Goal: Task Accomplishment & Management: Use online tool/utility

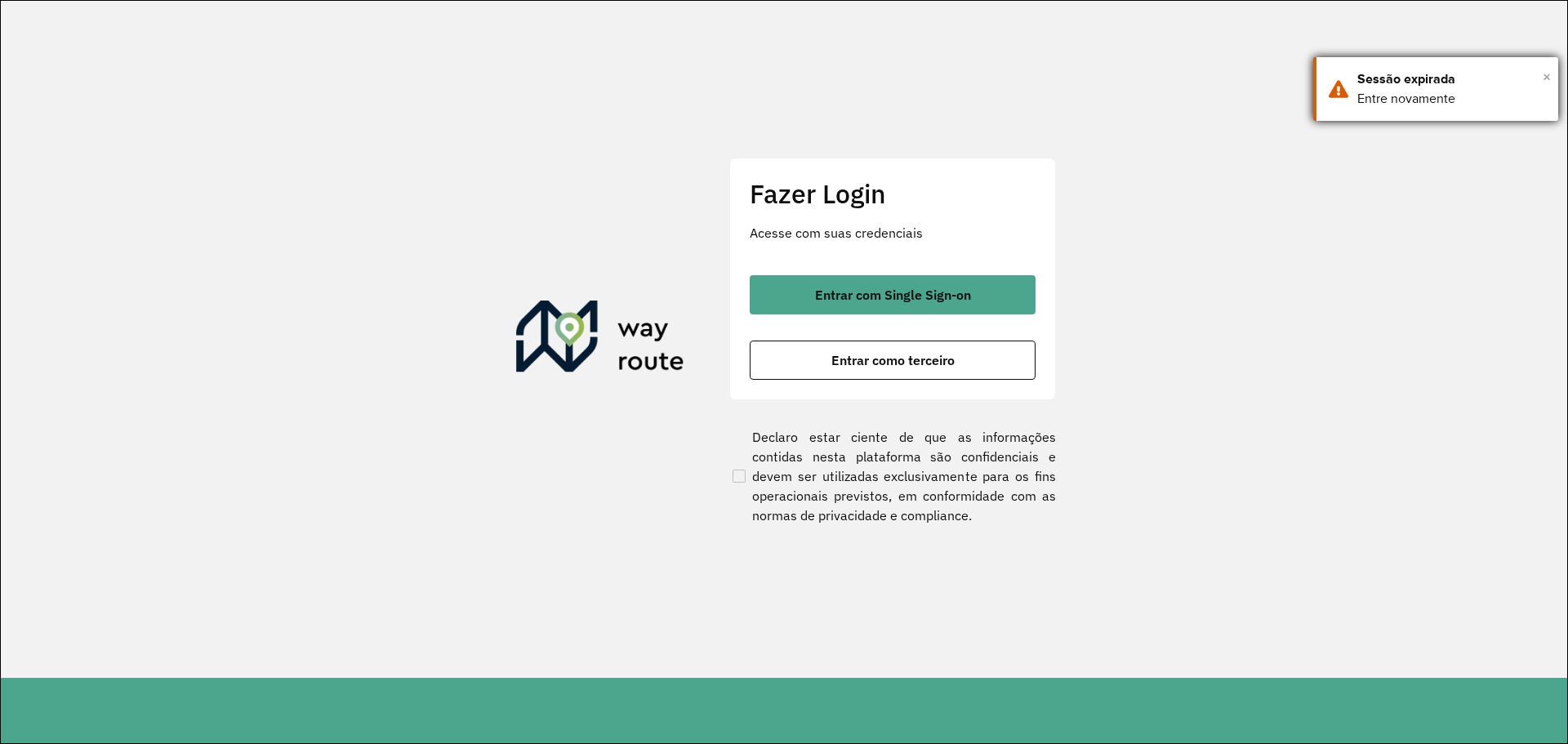
click at [1546, 79] on span "×" at bounding box center [1546, 76] width 8 height 24
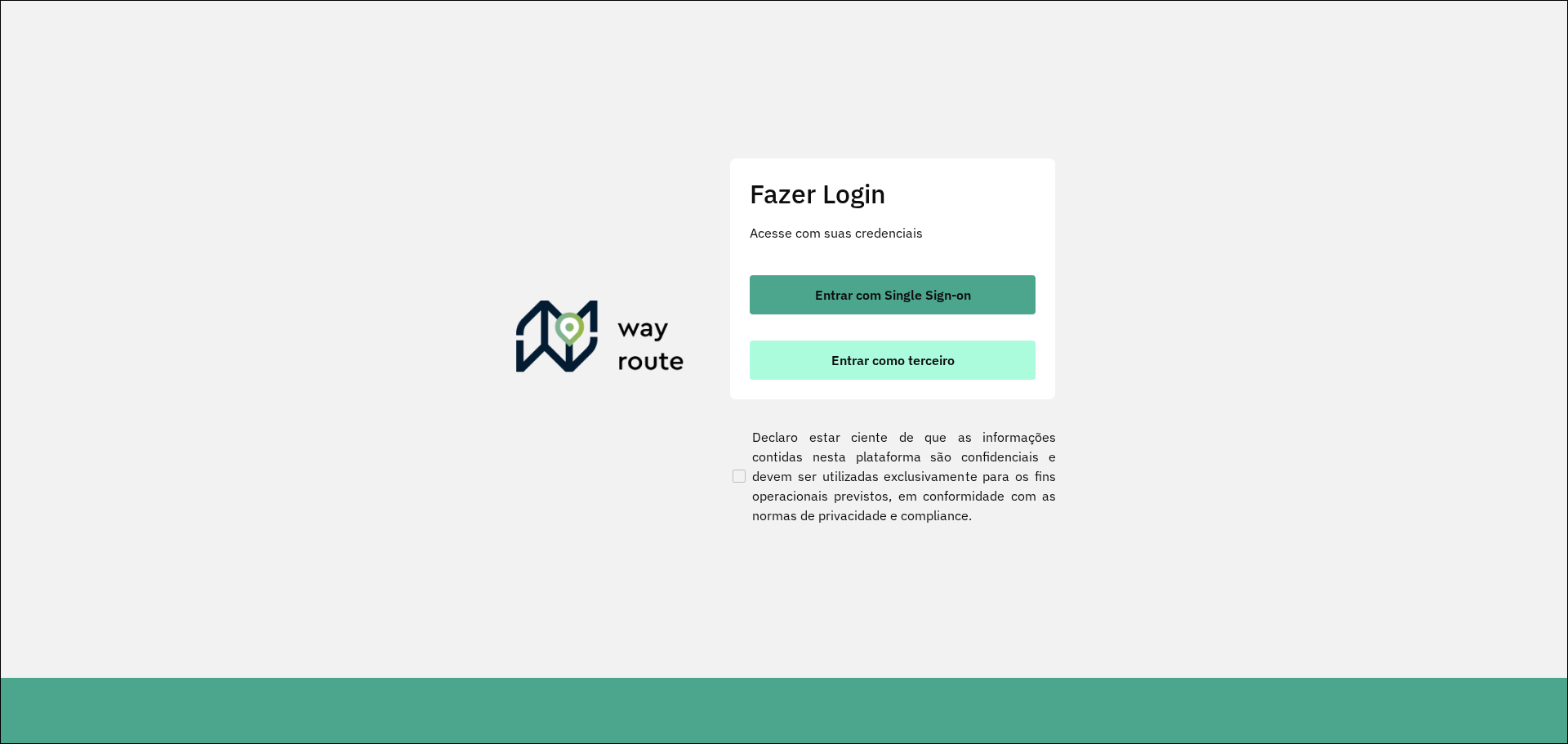
click at [850, 359] on span "Entrar como terceiro" at bounding box center [893, 360] width 124 height 13
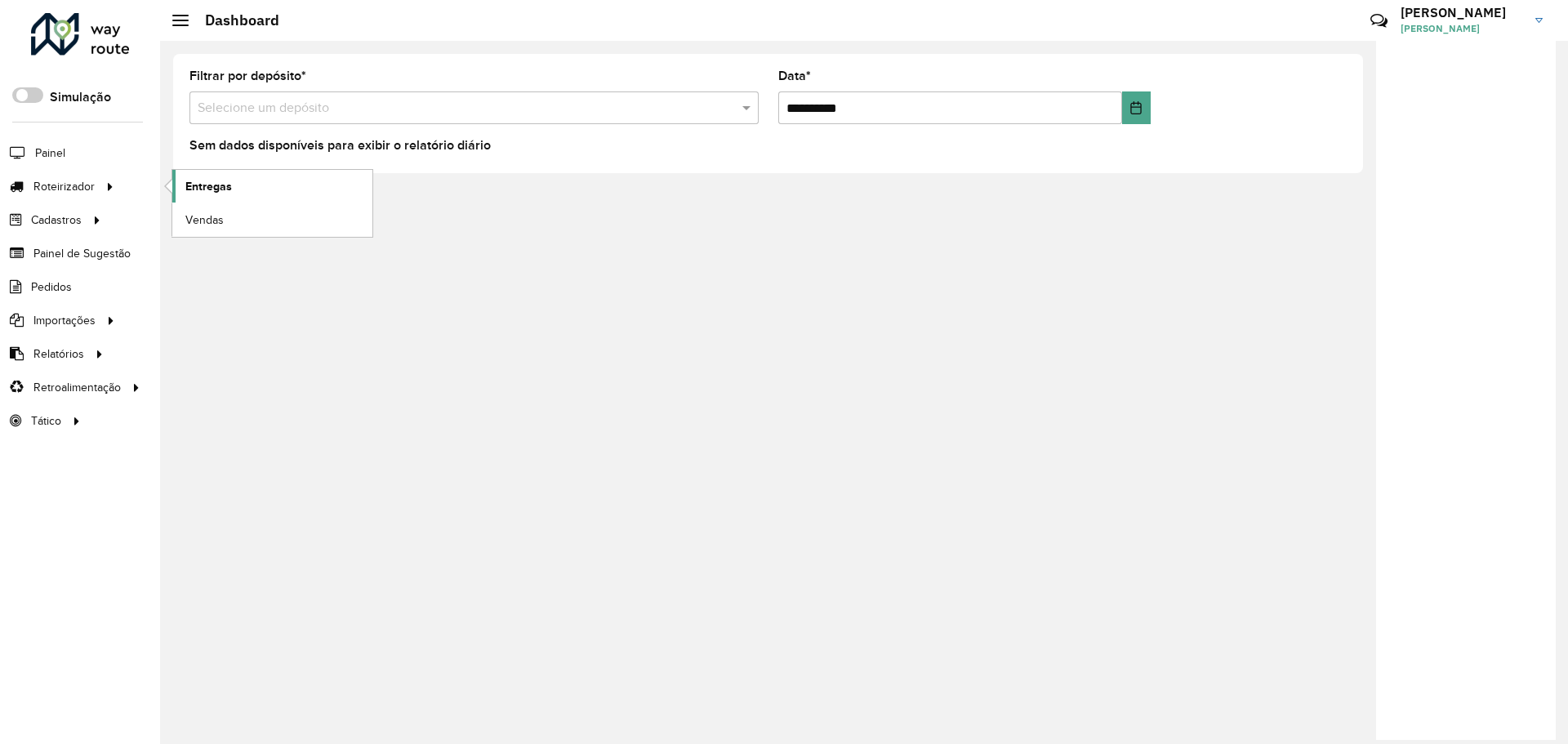
click at [210, 193] on span "Entregas" at bounding box center [209, 186] width 47 height 17
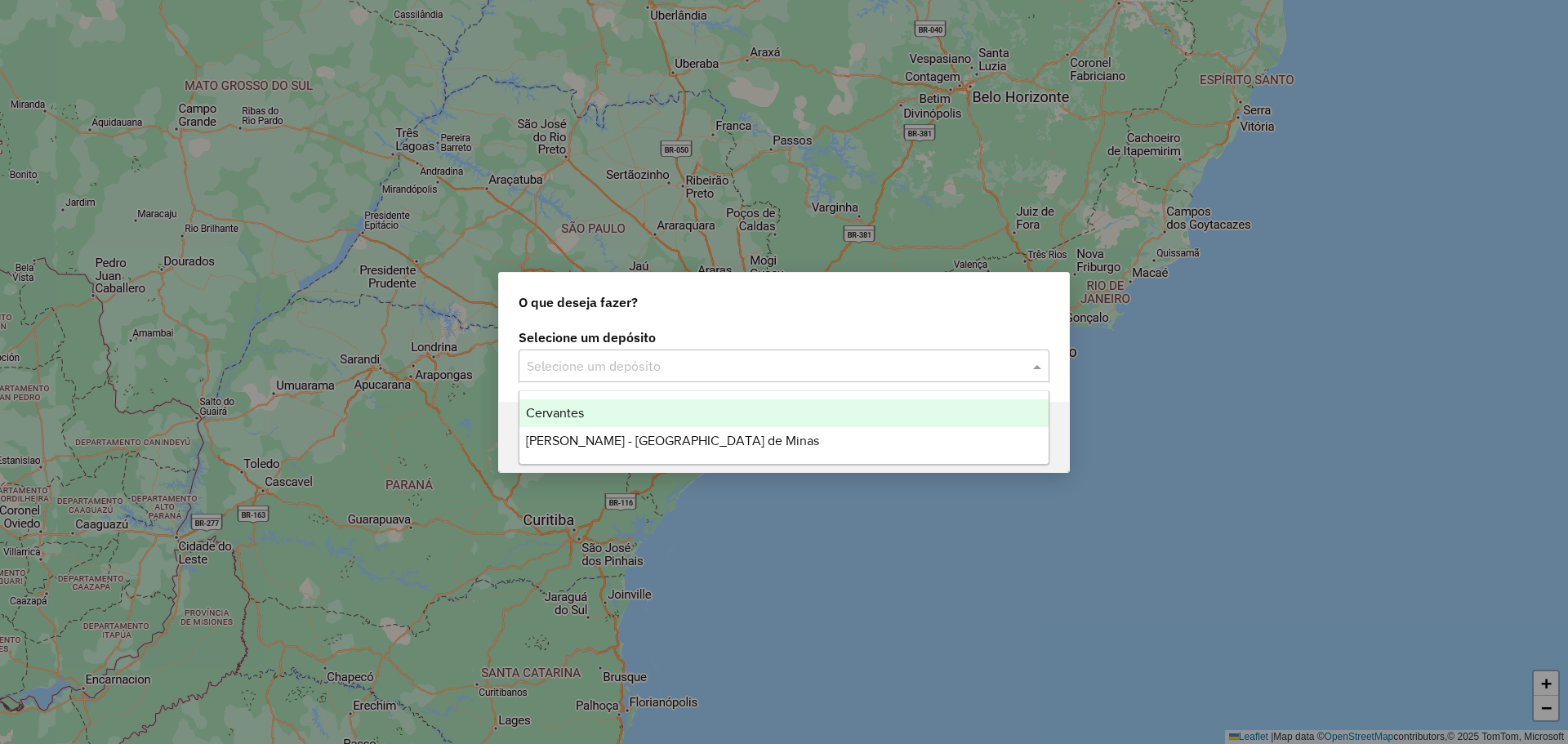
click at [604, 374] on input "text" at bounding box center [768, 367] width 482 height 20
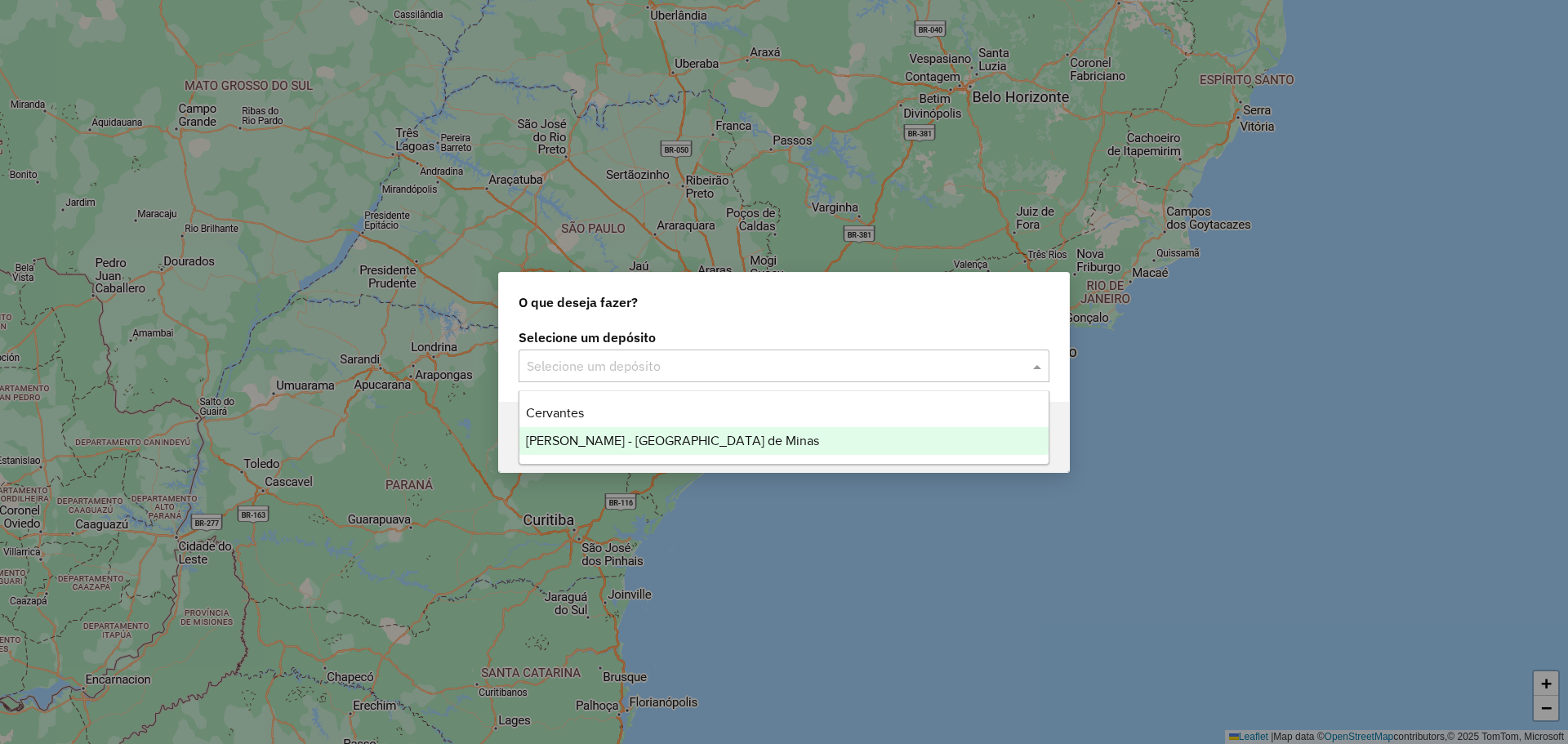
click at [600, 448] on div "[PERSON_NAME] - [GEOGRAPHIC_DATA] de Minas" at bounding box center [784, 441] width 530 height 28
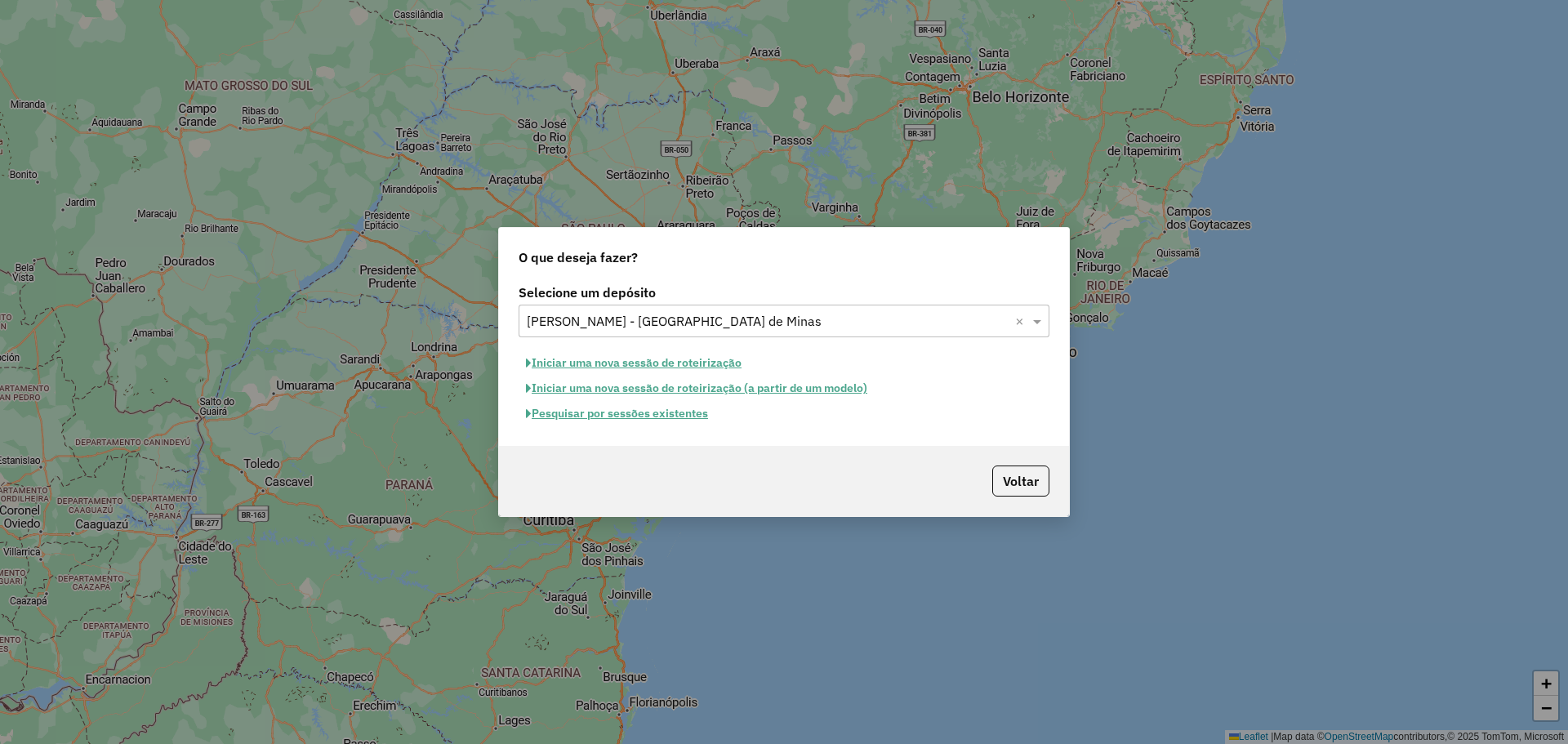
click at [599, 416] on button "Pesquisar por sessões existentes" at bounding box center [617, 414] width 197 height 25
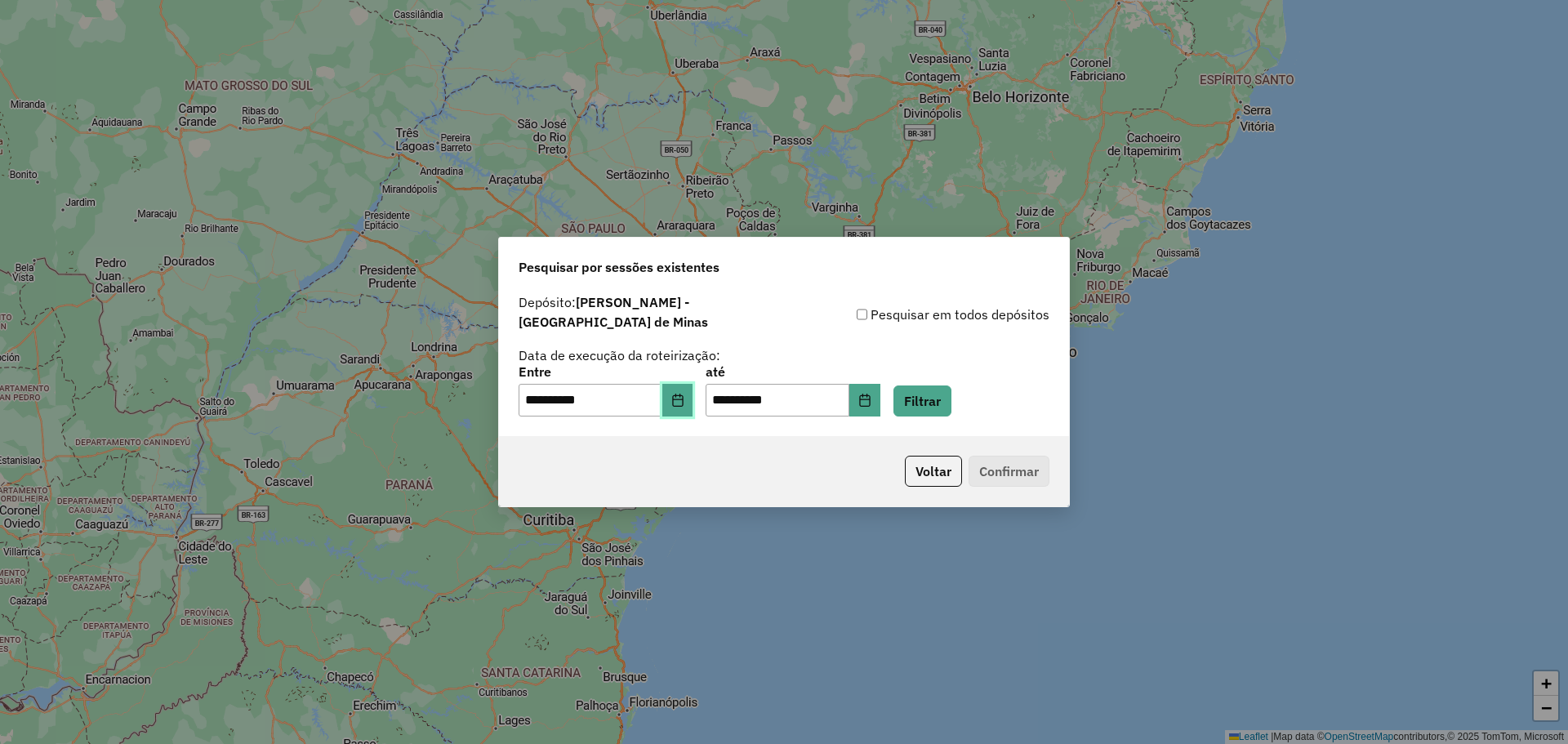
click at [685, 394] on icon "Choose Date" at bounding box center [677, 400] width 13 height 13
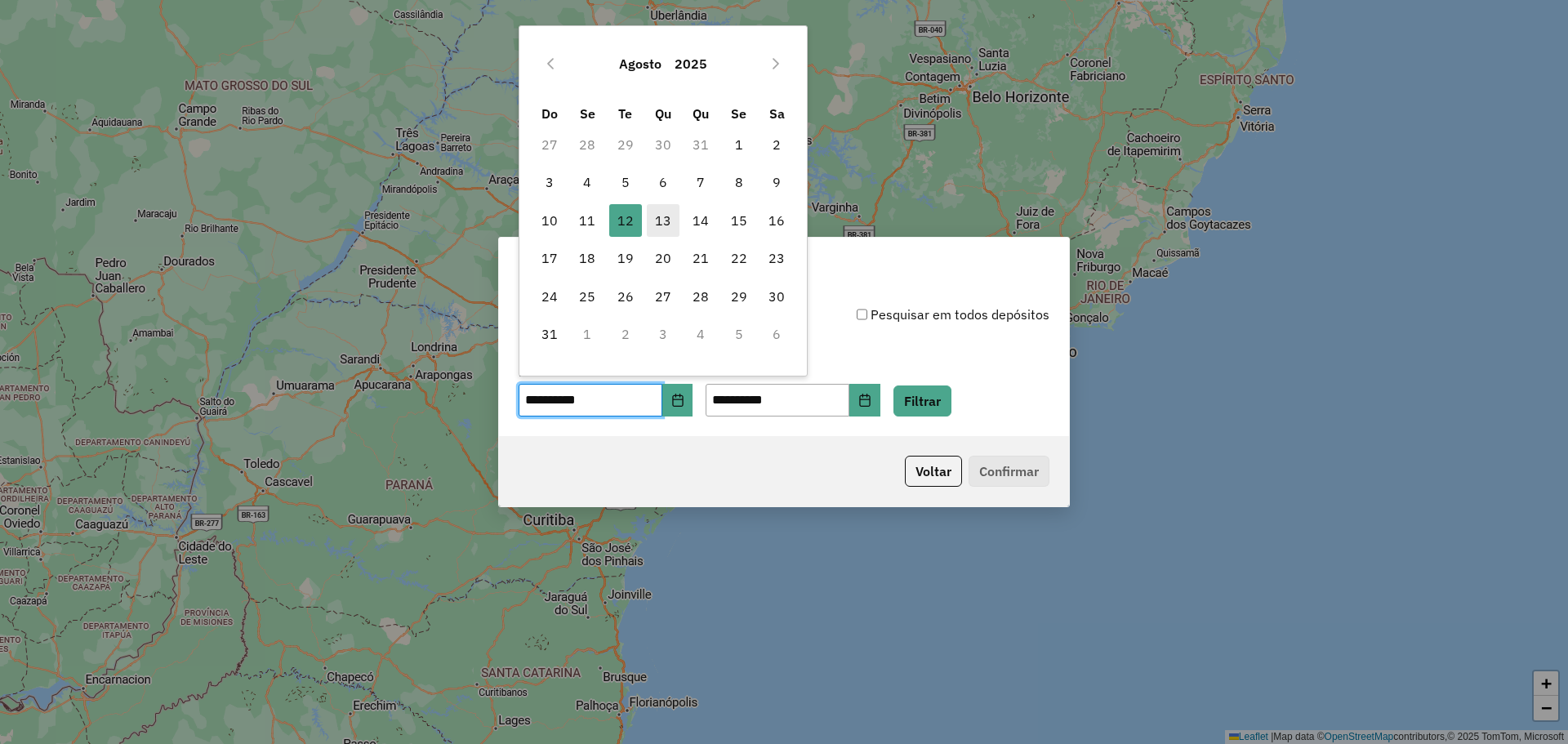
click at [659, 225] on span "13" at bounding box center [663, 221] width 32 height 32
type input "**********"
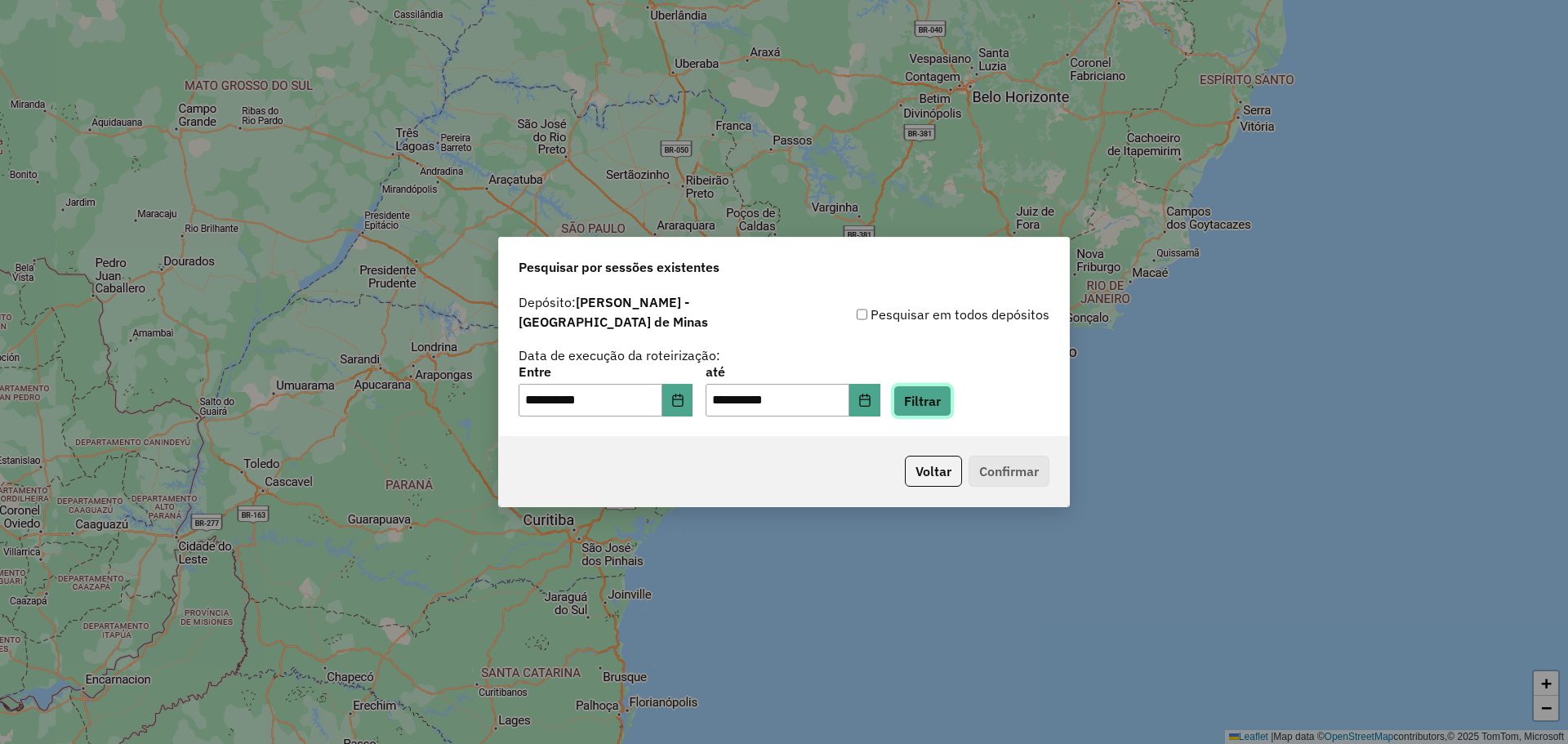
click at [952, 386] on button "Filtrar" at bounding box center [922, 401] width 58 height 31
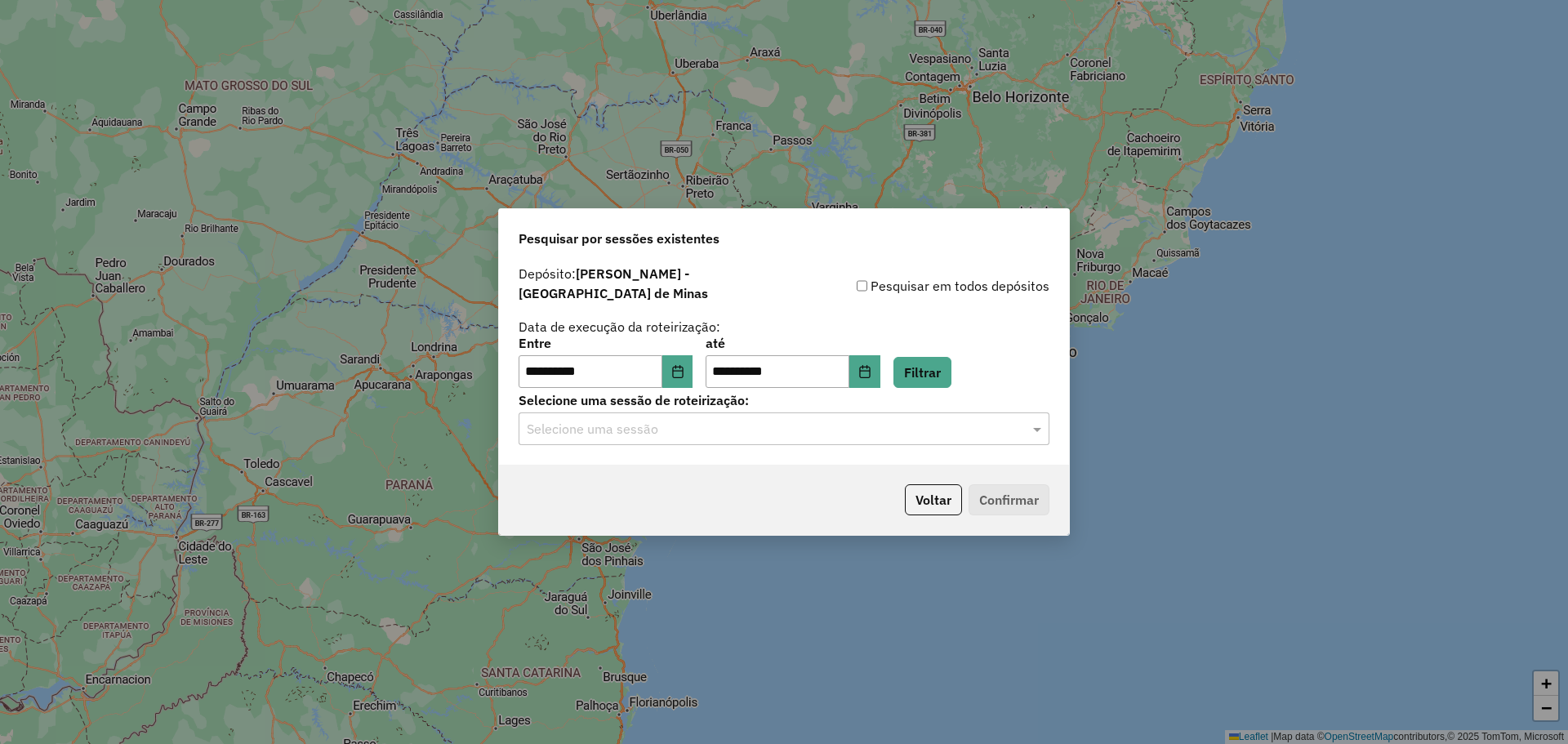
click at [704, 422] on input "text" at bounding box center [768, 430] width 482 height 20
click at [650, 468] on span "977975 - [DATE] 17:56" at bounding box center [588, 467] width 124 height 13
click at [996, 489] on button "Confirmar" at bounding box center [1009, 500] width 81 height 31
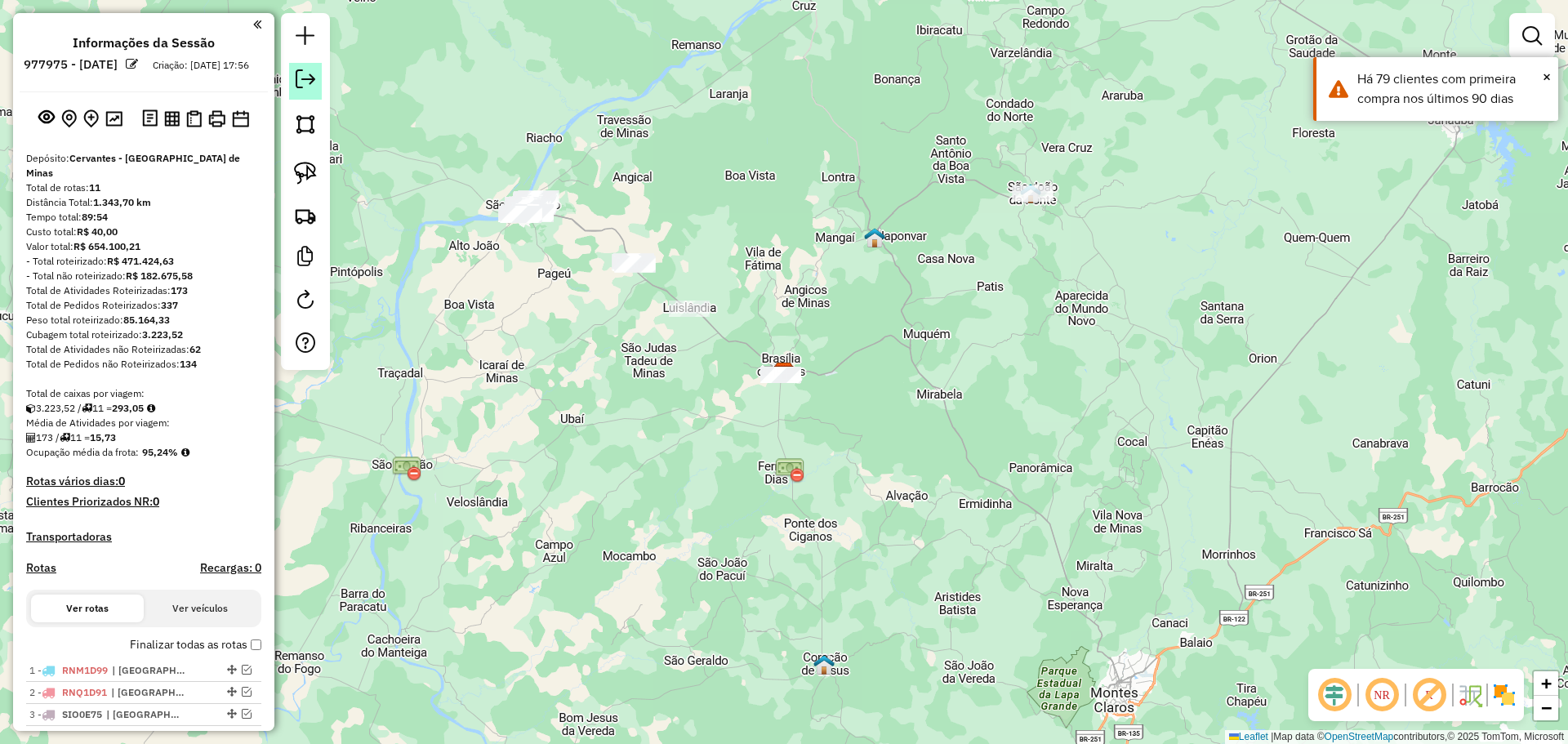
click at [304, 79] on em at bounding box center [306, 79] width 20 height 20
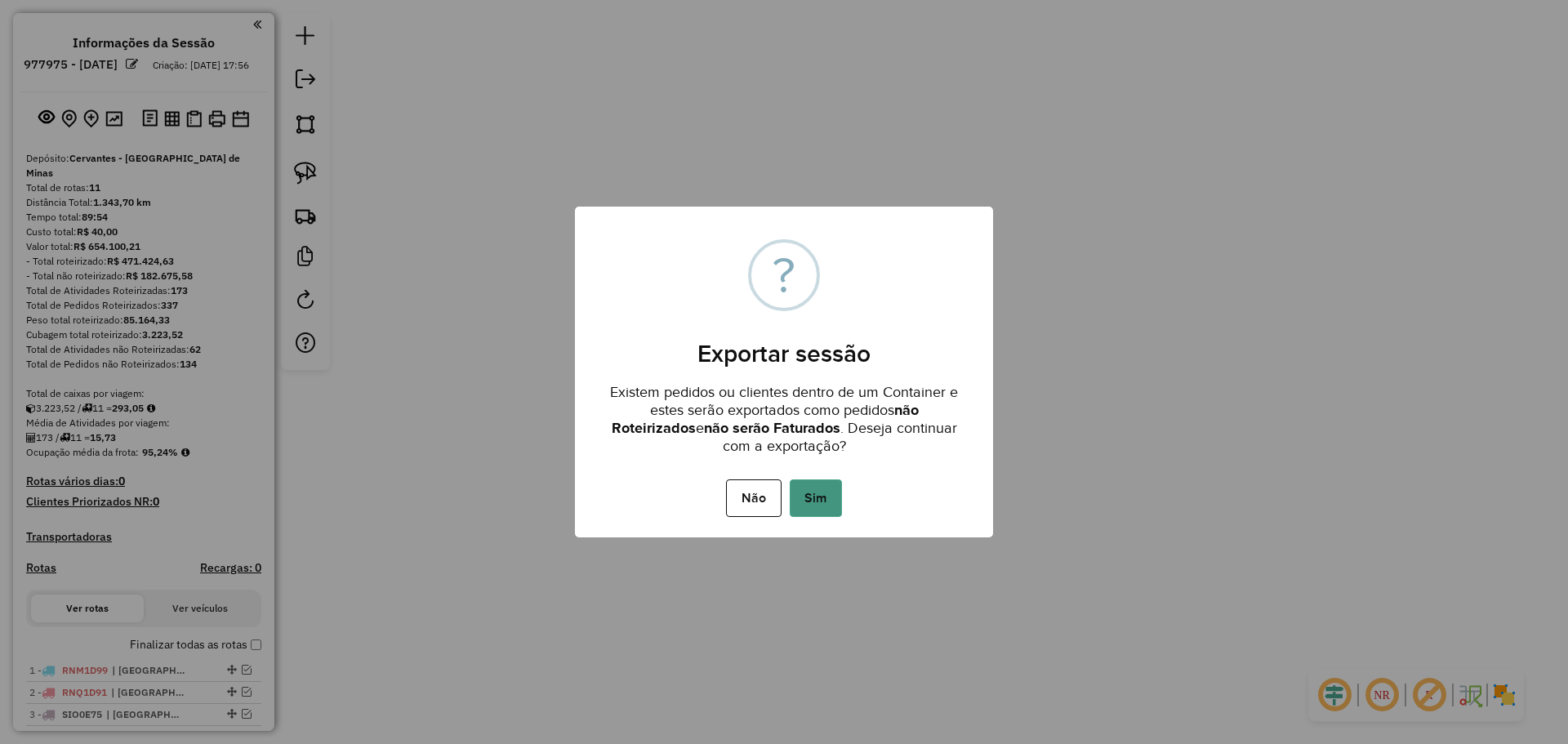
click at [813, 504] on button "Sim" at bounding box center [816, 498] width 52 height 38
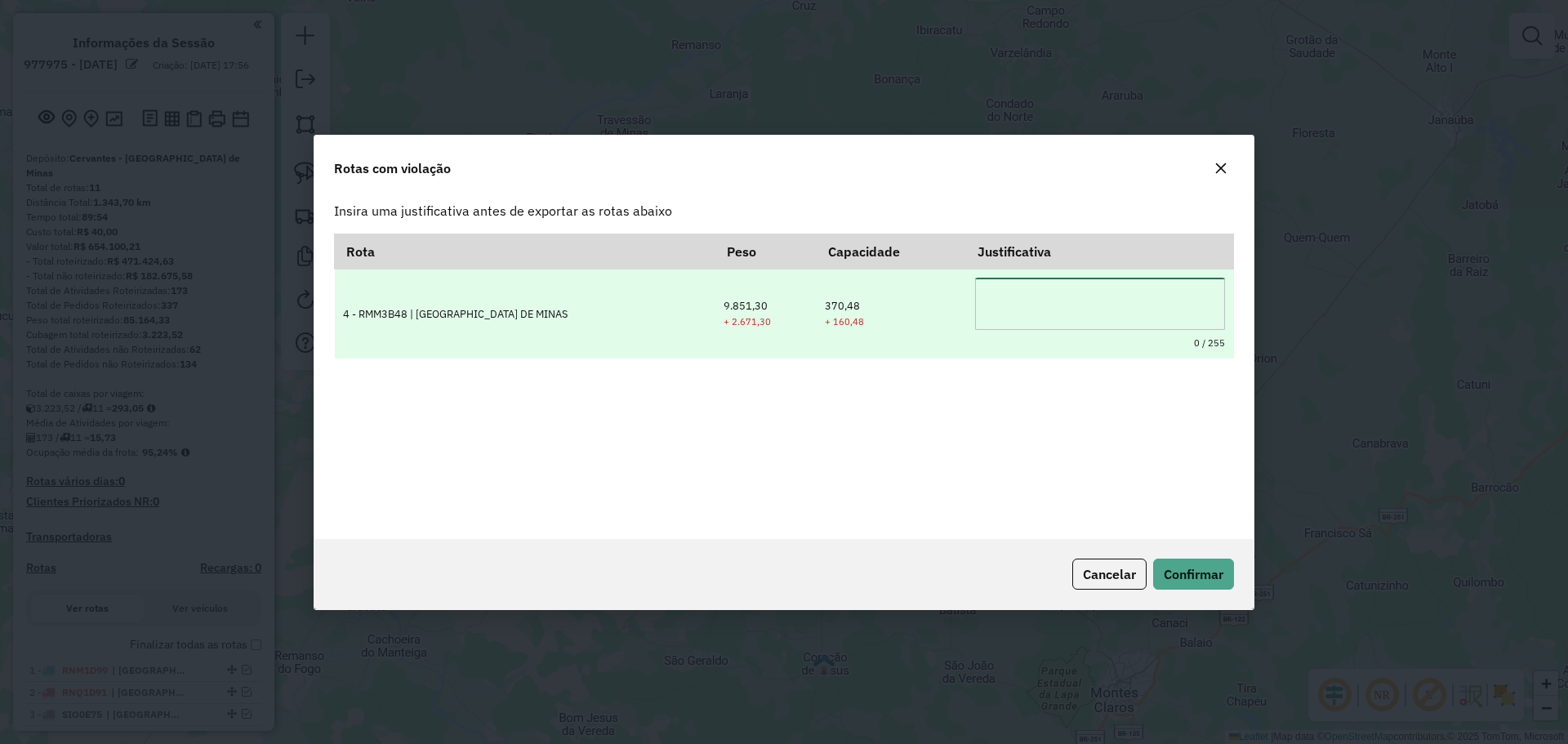
click at [1003, 300] on textarea at bounding box center [1099, 304] width 250 height 52
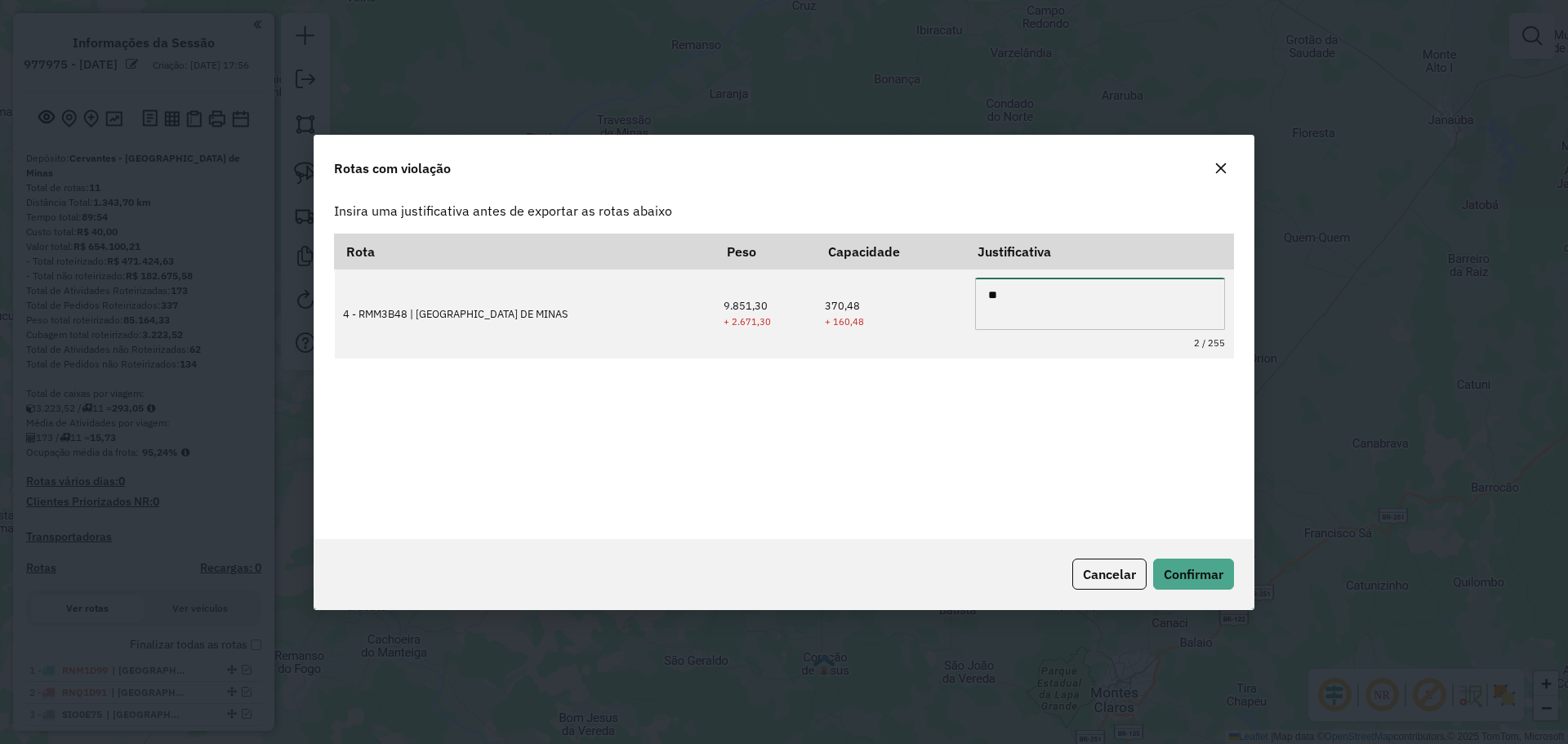
type textarea "*"
click at [1170, 575] on span "Confirmar" at bounding box center [1193, 575] width 60 height 16
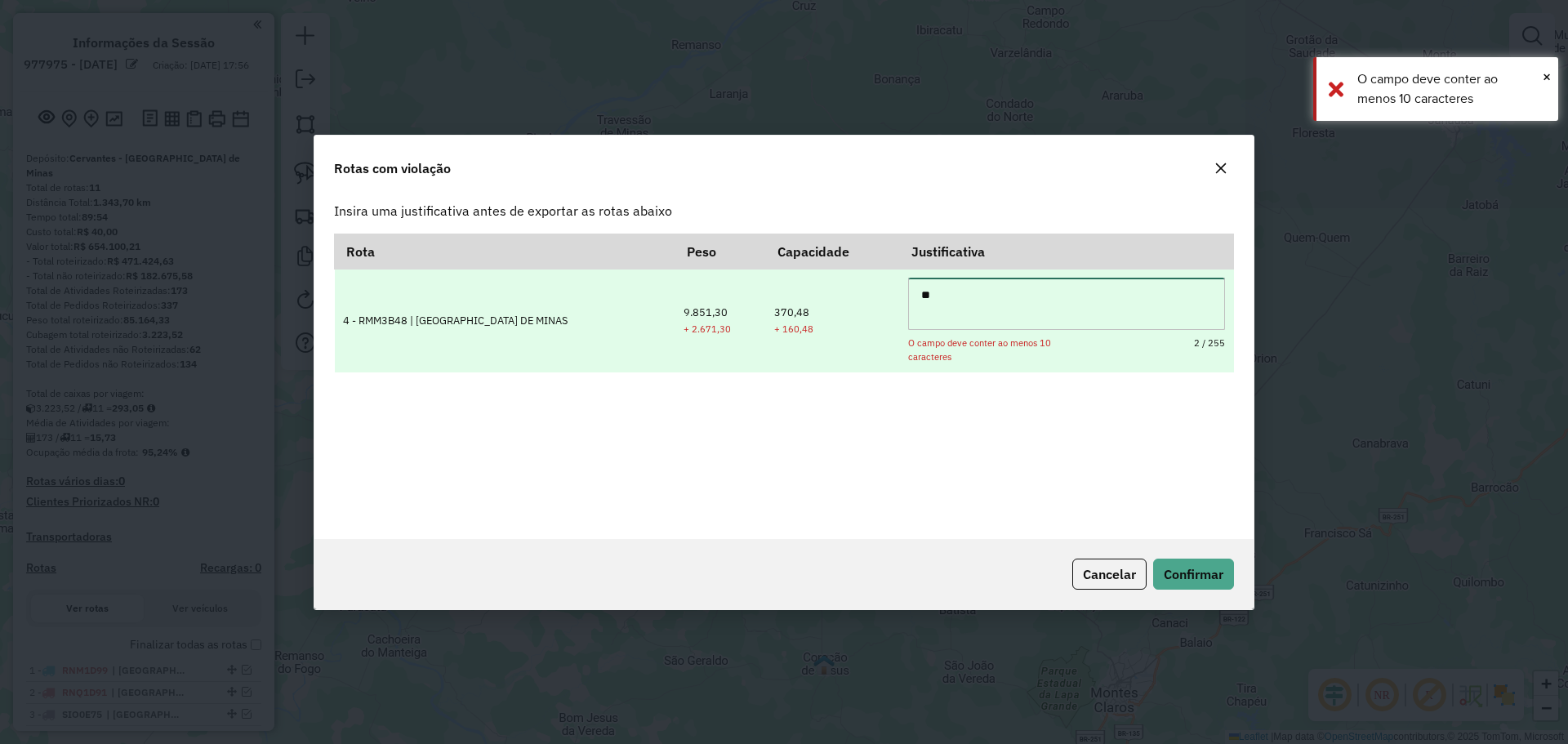
click at [926, 306] on textarea "**" at bounding box center [1067, 304] width 317 height 52
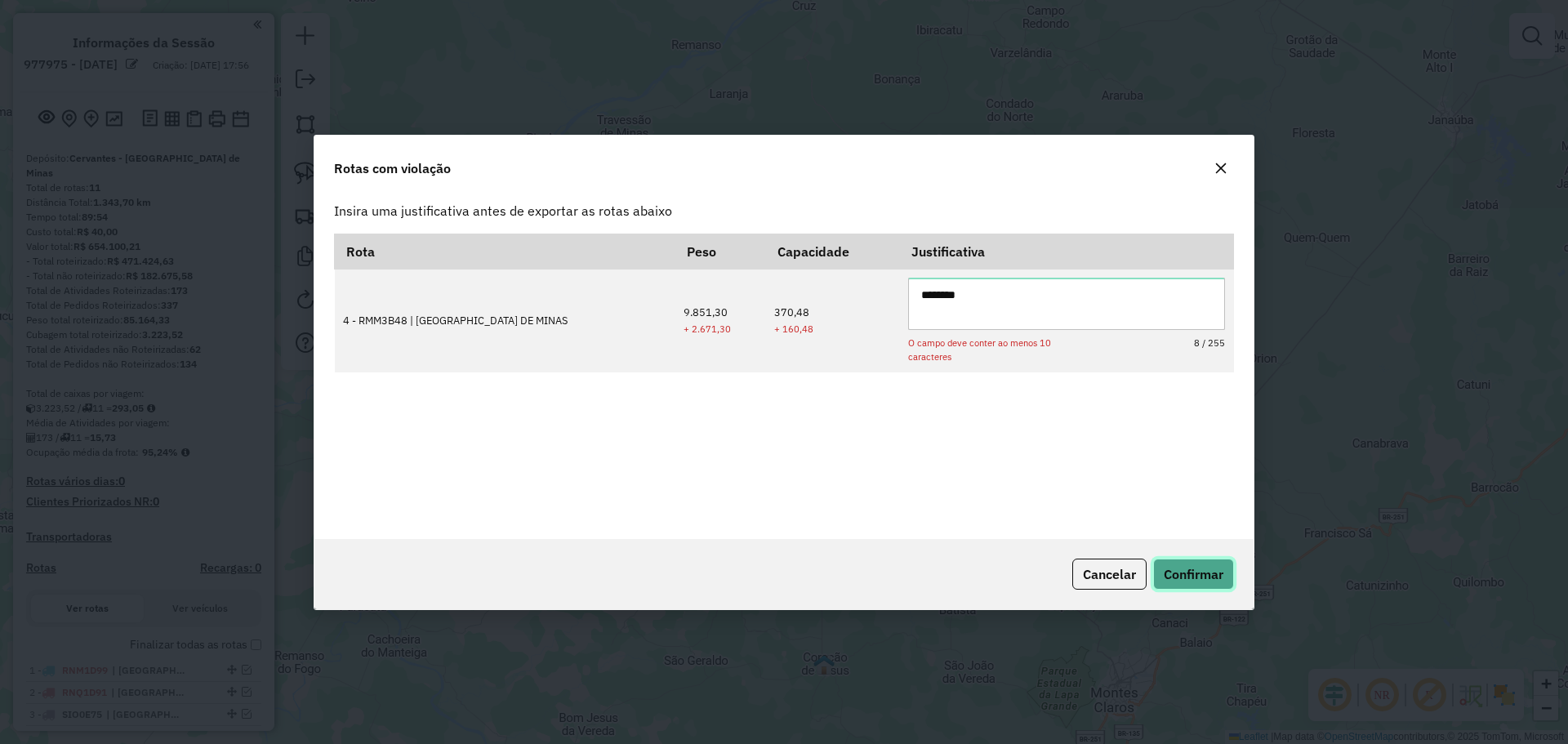
click at [1196, 578] on span "Confirmar" at bounding box center [1193, 575] width 60 height 16
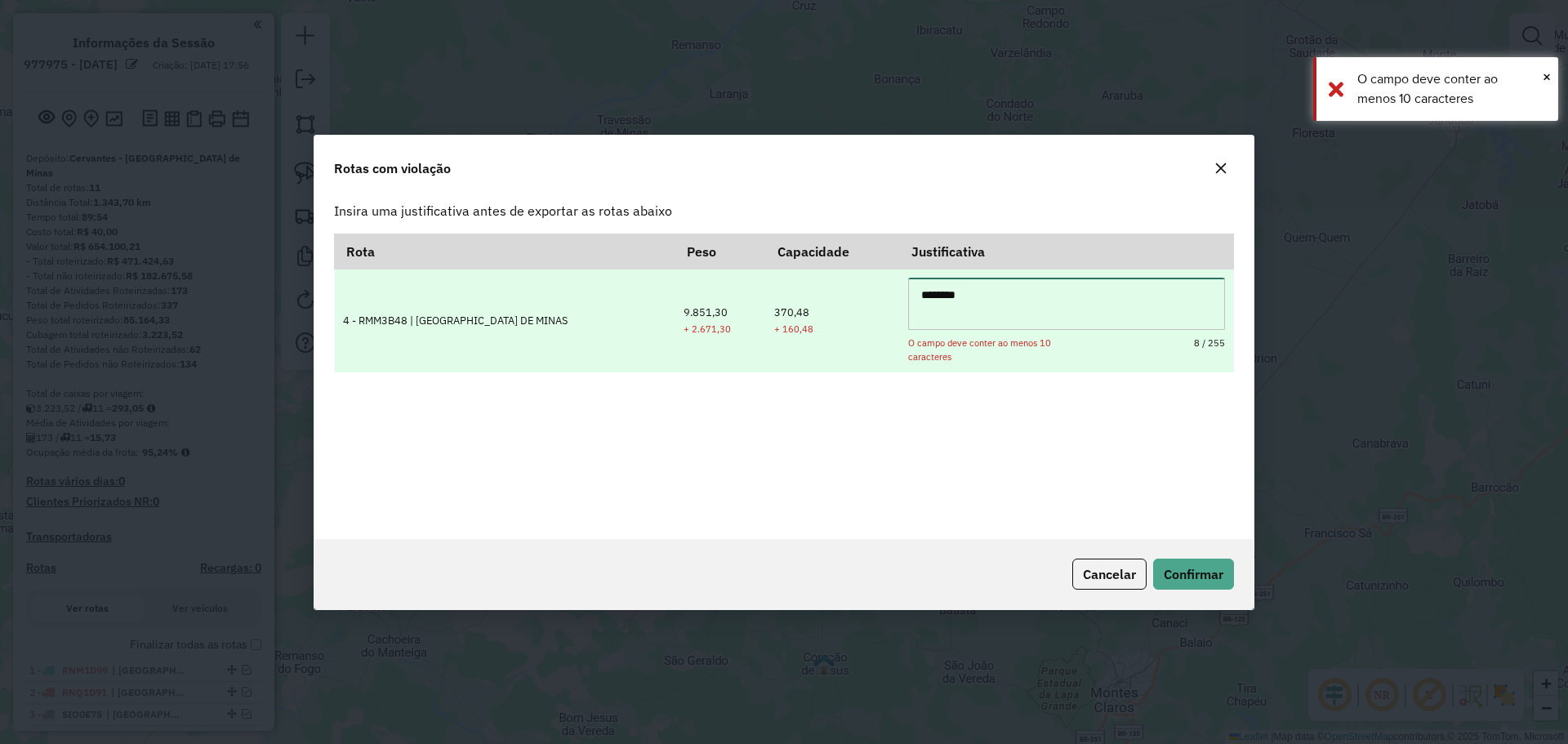
click at [1023, 303] on textarea "********" at bounding box center [1067, 304] width 317 height 52
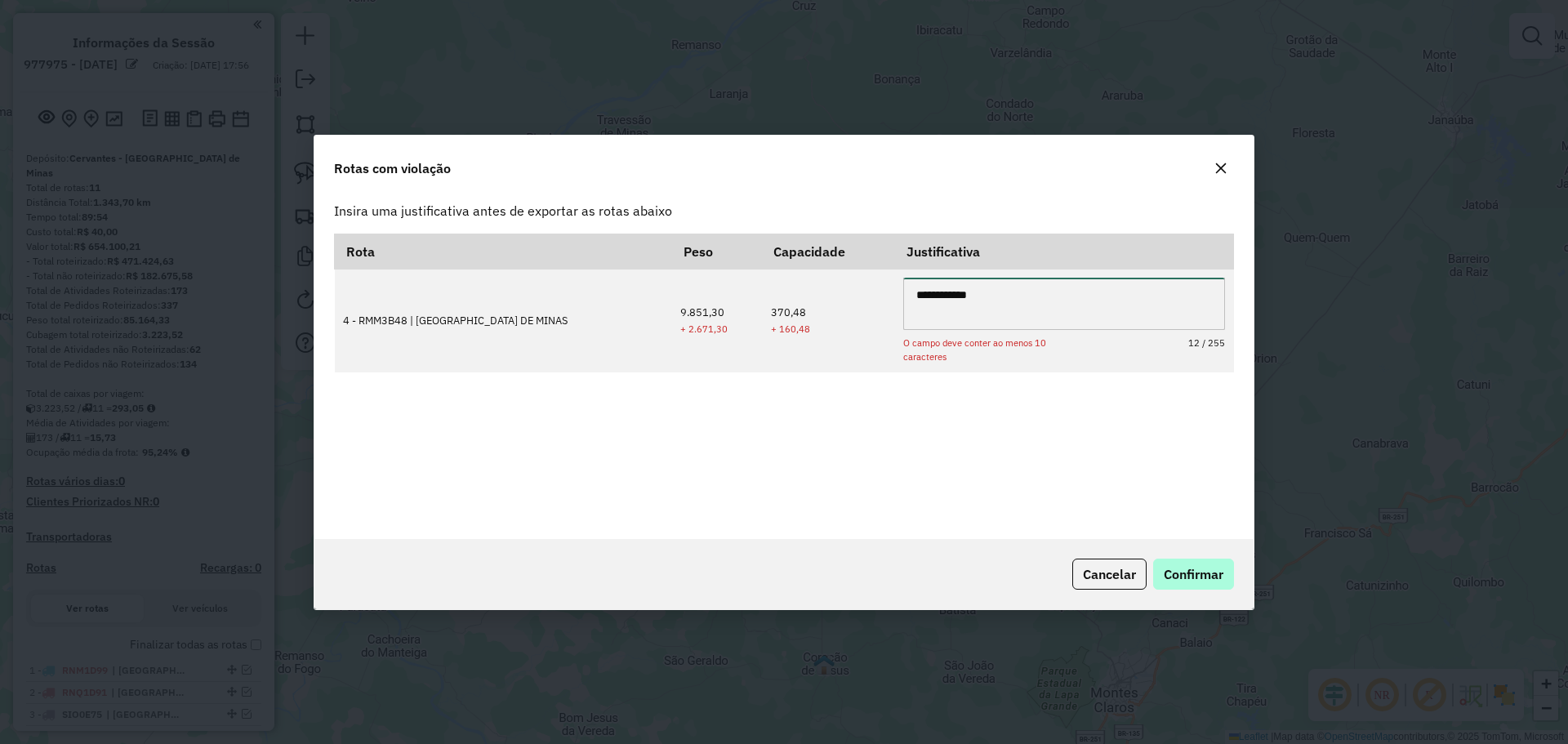
type textarea "**********"
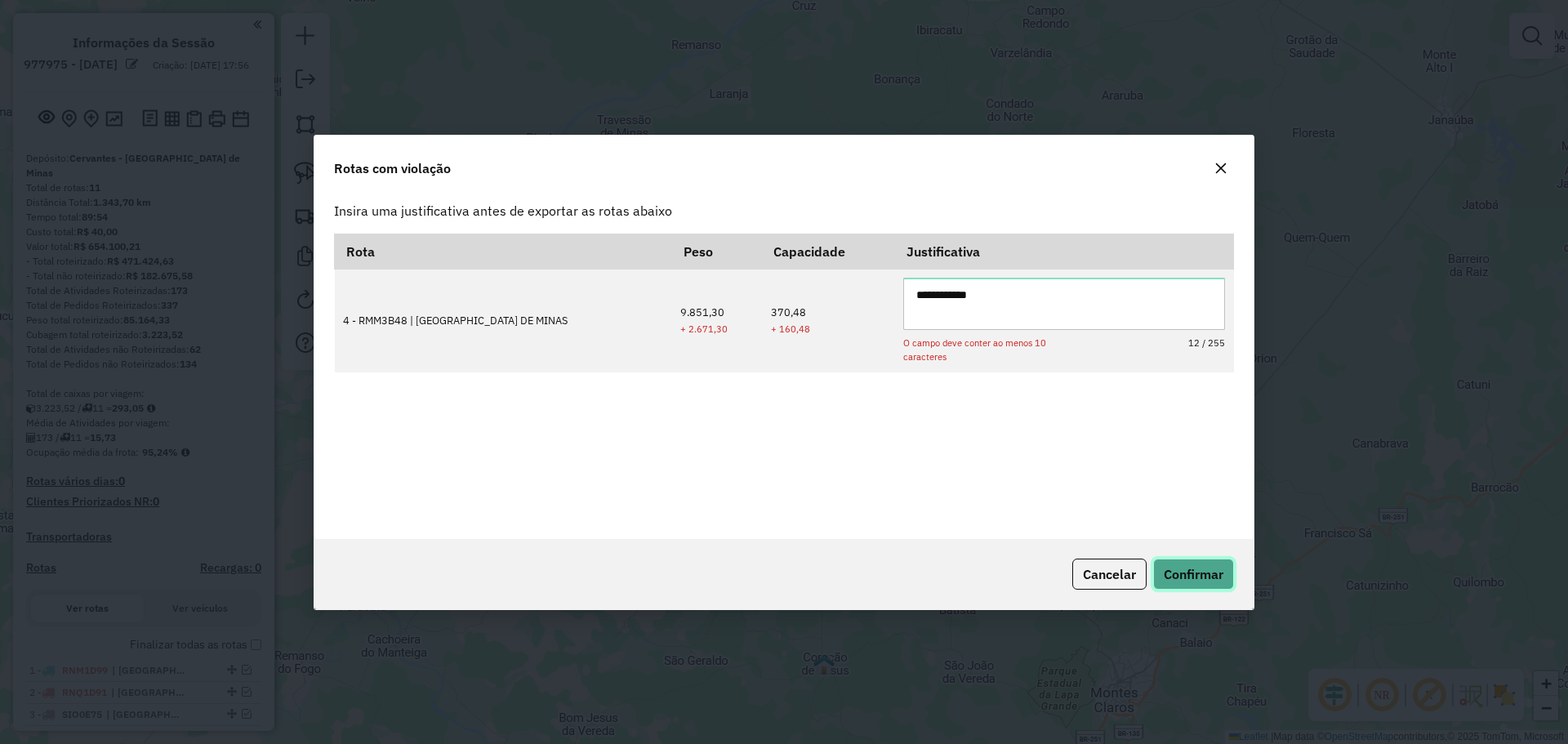
click at [1185, 572] on span "Confirmar" at bounding box center [1193, 575] width 60 height 16
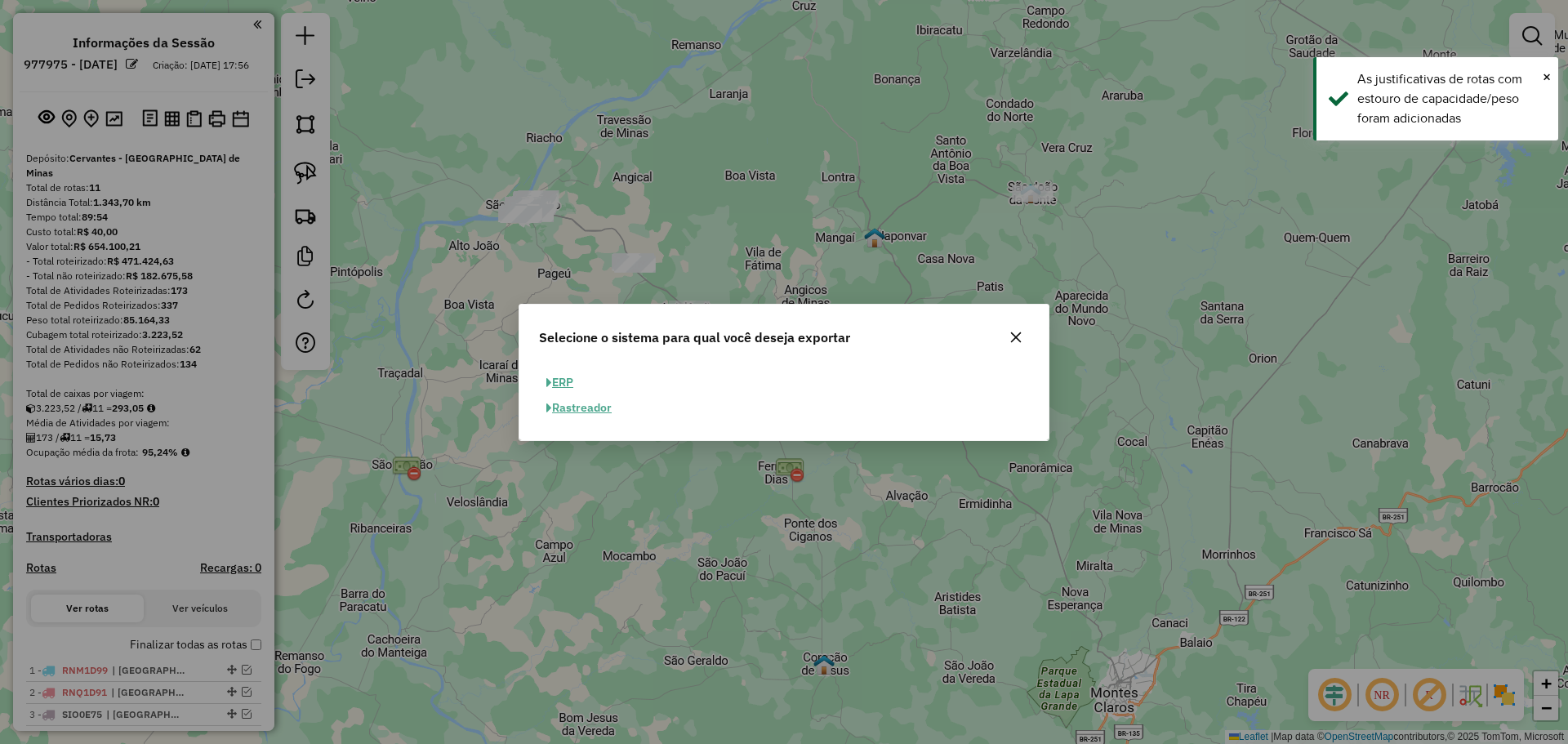
click at [568, 385] on button "ERP" at bounding box center [560, 383] width 41 height 25
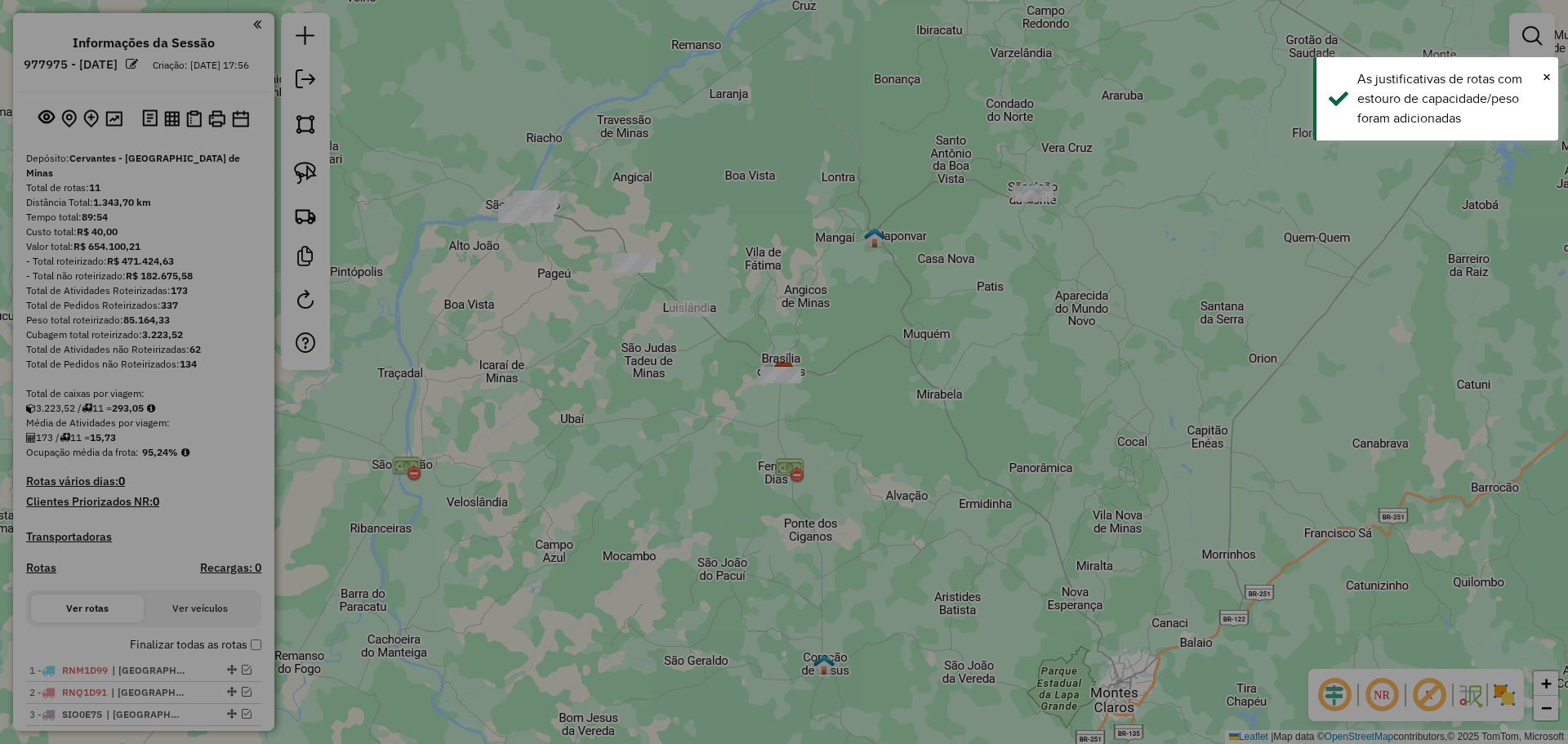
select select "**"
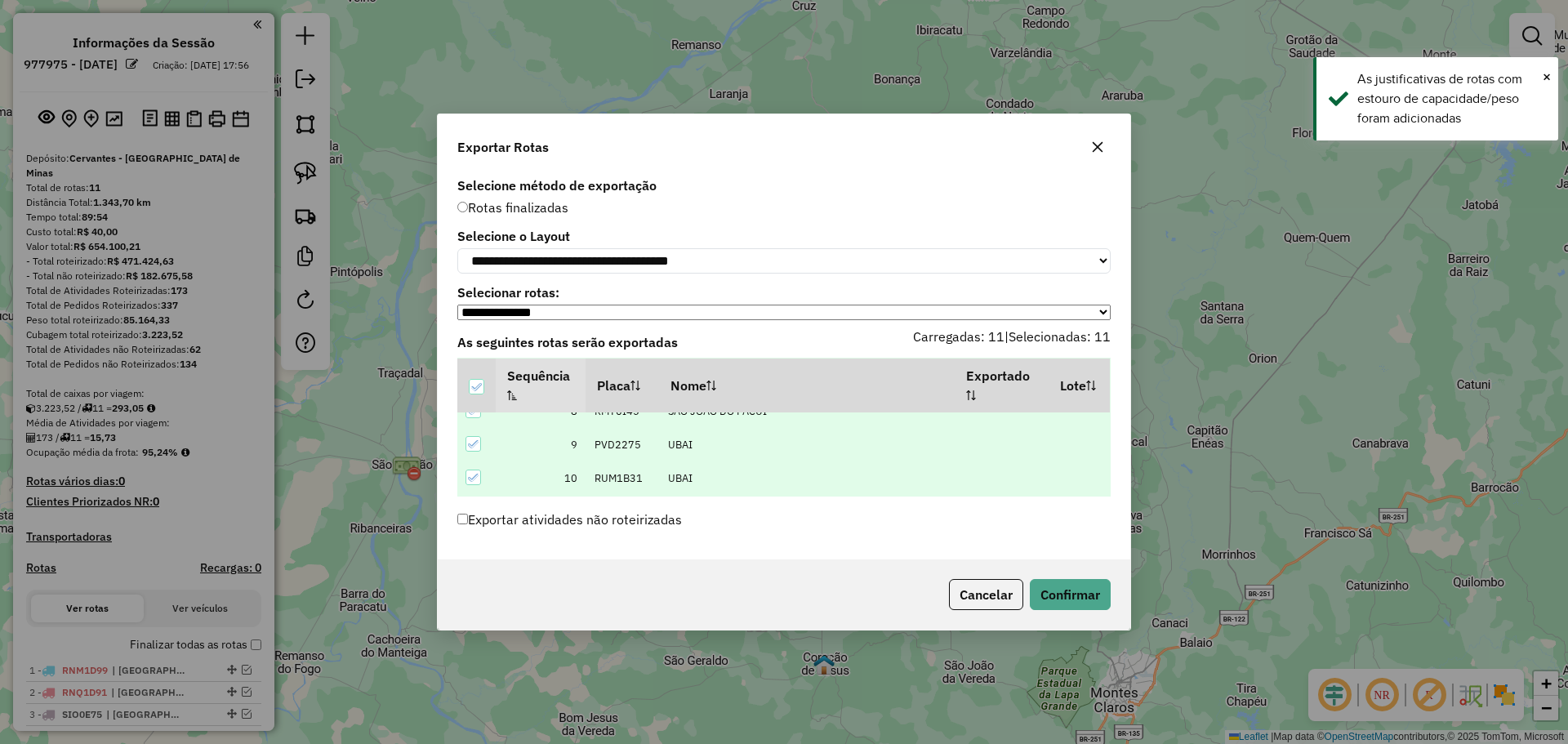
scroll to position [285, 0]
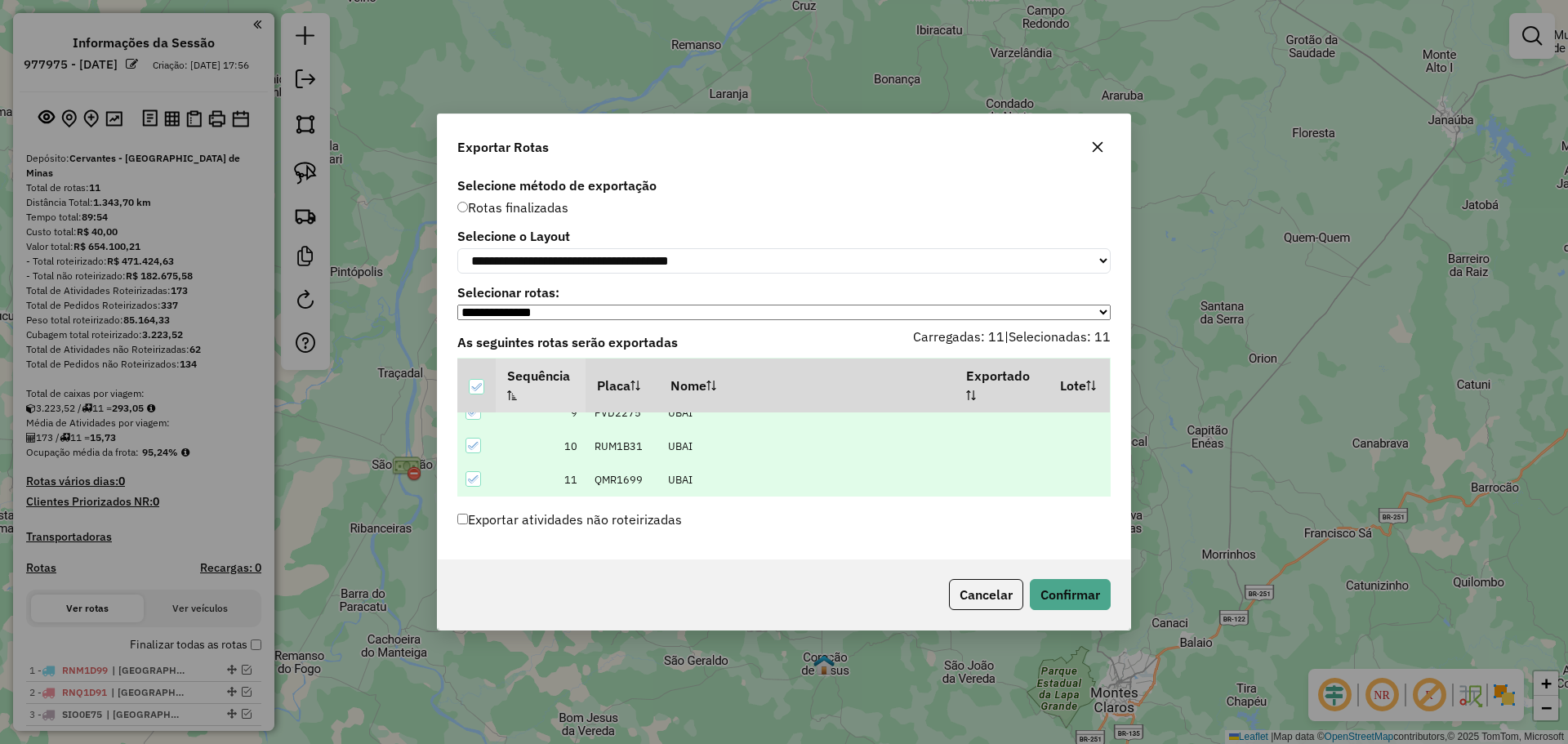
drag, startPoint x: 452, startPoint y: 347, endPoint x: 711, endPoint y: 532, distance: 318.3
click at [711, 532] on div "**********" at bounding box center [784, 366] width 693 height 386
copy div "As seguintes rotas serão exportadas Carregadas: 11 | Selecionadas: 11 Sequência…"
click at [1081, 599] on button "Confirmar" at bounding box center [1071, 594] width 81 height 31
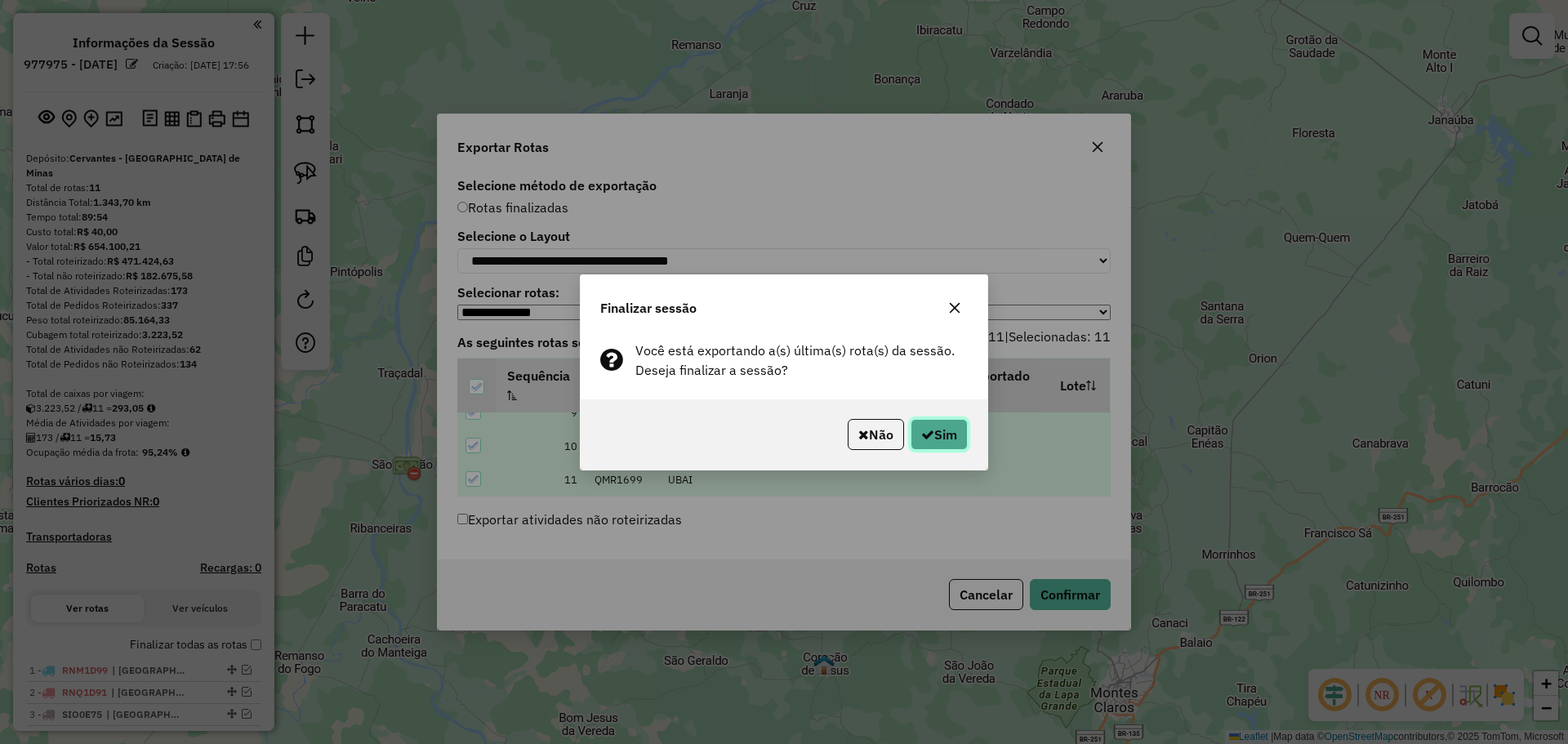
click at [946, 439] on button "Sim" at bounding box center [939, 435] width 57 height 31
